Goal: Task Accomplishment & Management: Complete application form

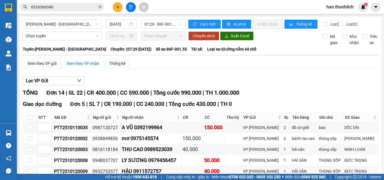
scroll to position [191, 0]
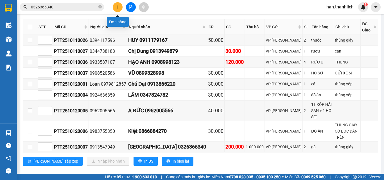
click at [119, 7] on icon "plus" at bounding box center [118, 7] width 4 height 4
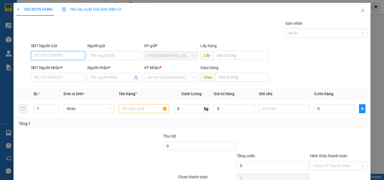
click at [63, 60] on input "SĐT Người Gửi" at bounding box center [58, 55] width 54 height 9
type input "0901266855"
click at [59, 64] on div "0901266855 - c hà" at bounding box center [57, 67] width 47 height 6
type input "c hà"
type input "0918022301"
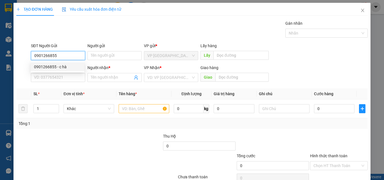
type input "a bảo"
type input "0901266855"
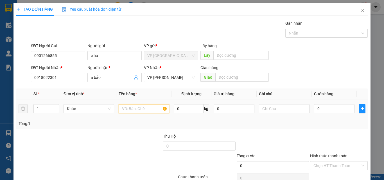
click at [132, 111] on input "text" at bounding box center [144, 108] width 51 height 9
type input "1t giấy"
click at [343, 106] on input "0" at bounding box center [334, 108] width 40 height 9
type input "3"
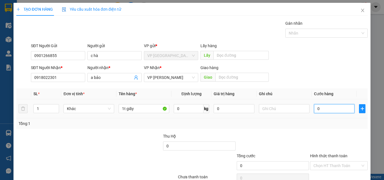
type input "3"
type input "30"
type input "300"
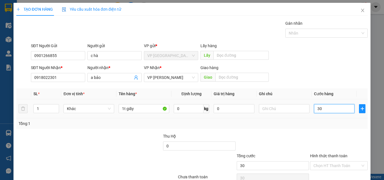
type input "300"
type input "3.000"
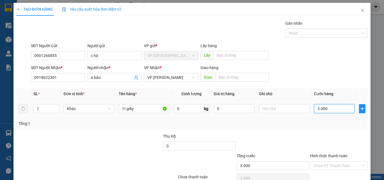
type input "30.000"
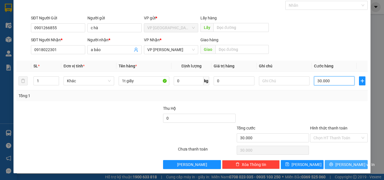
type input "30.000"
click at [333, 161] on button "[PERSON_NAME] và In" at bounding box center [346, 164] width 43 height 9
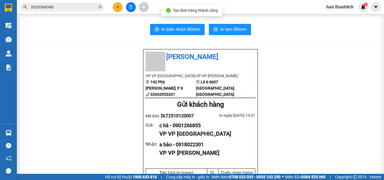
drag, startPoint x: 233, startPoint y: 22, endPoint x: 227, endPoint y: 22, distance: 6.2
click at [225, 31] on span "In tem 80mm" at bounding box center [233, 29] width 26 height 7
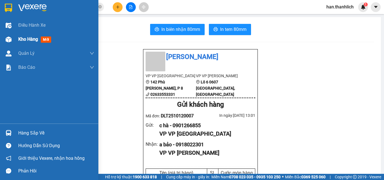
click at [9, 40] on img at bounding box center [9, 40] width 6 height 6
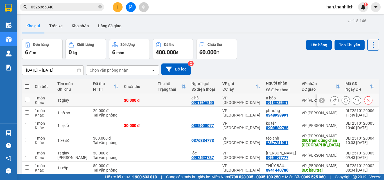
click at [333, 100] on icon at bounding box center [335, 100] width 4 height 4
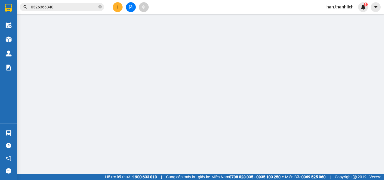
type input "0901266855"
type input "0918022301"
type input "30.000"
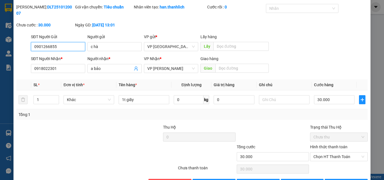
scroll to position [29, 0]
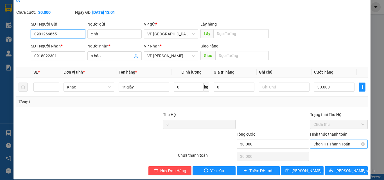
click at [348, 140] on span "Chọn HT Thanh Toán" at bounding box center [339, 144] width 51 height 8
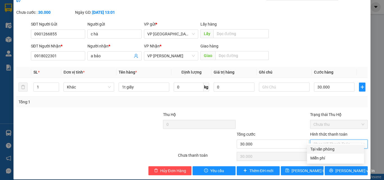
click at [328, 149] on div "Tại văn phòng" at bounding box center [335, 149] width 50 height 6
type input "0"
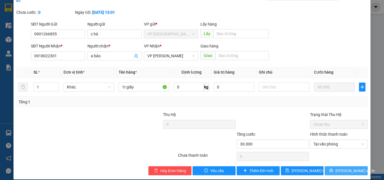
click at [336, 166] on button "[PERSON_NAME] và In" at bounding box center [346, 170] width 43 height 9
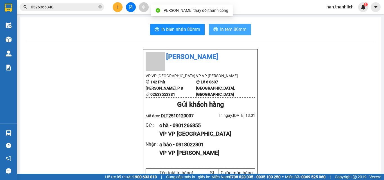
click at [222, 28] on span "In tem 80mm" at bounding box center [233, 29] width 26 height 7
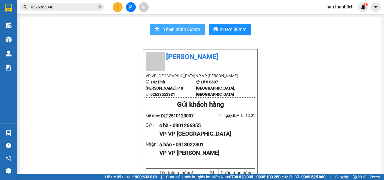
click at [179, 31] on button "In biên nhận 80mm" at bounding box center [177, 29] width 55 height 11
